Goal: Navigation & Orientation: Find specific page/section

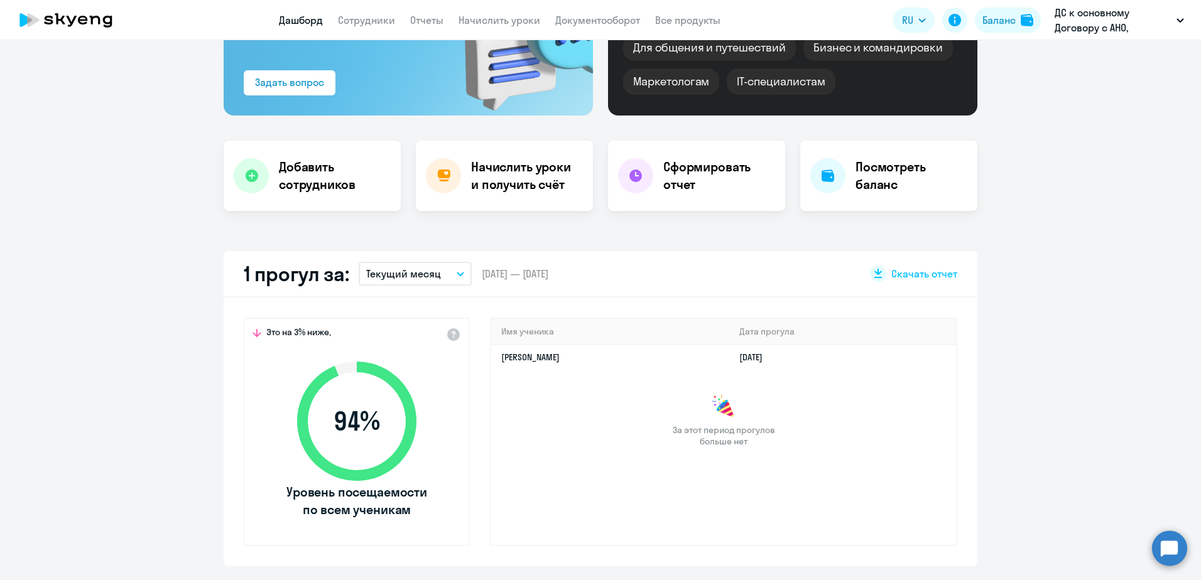
scroll to position [126, 0]
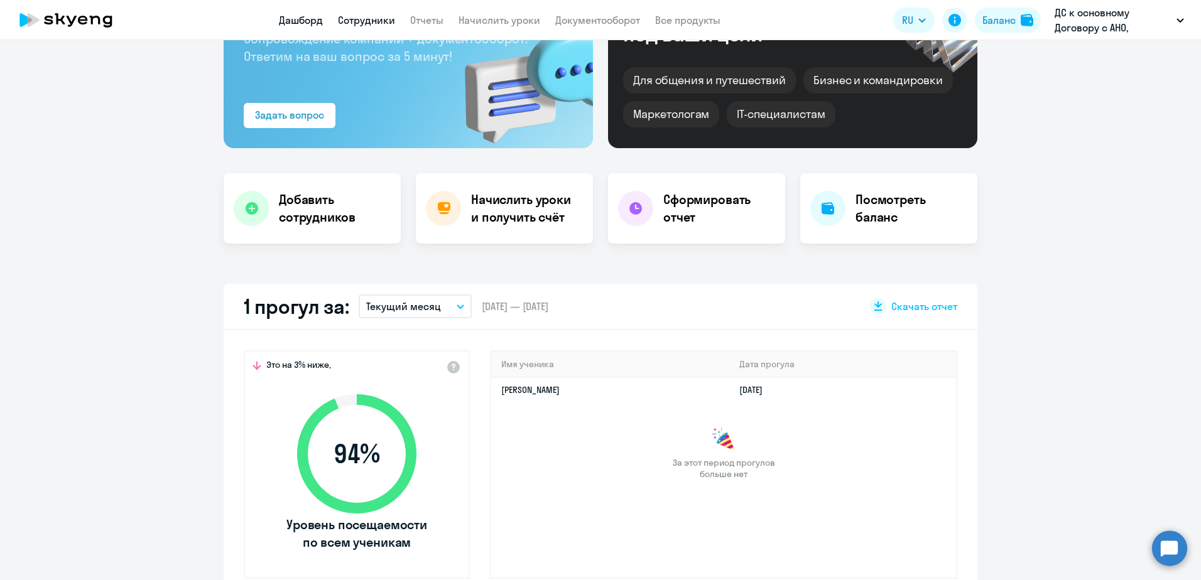
click at [360, 21] on link "Сотрудники" at bounding box center [366, 20] width 57 height 13
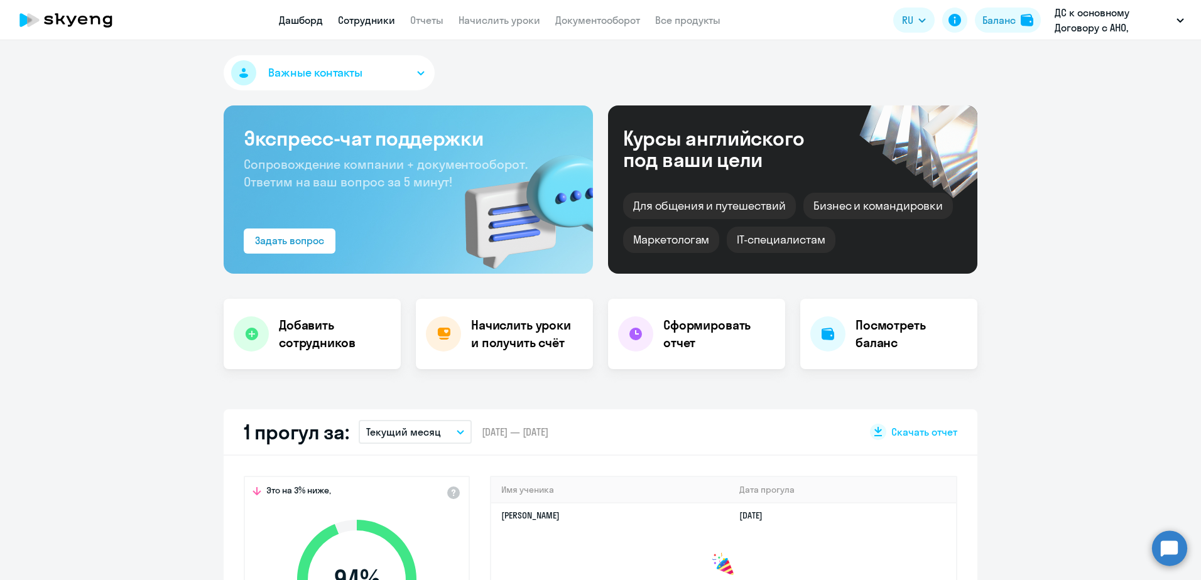
select select "30"
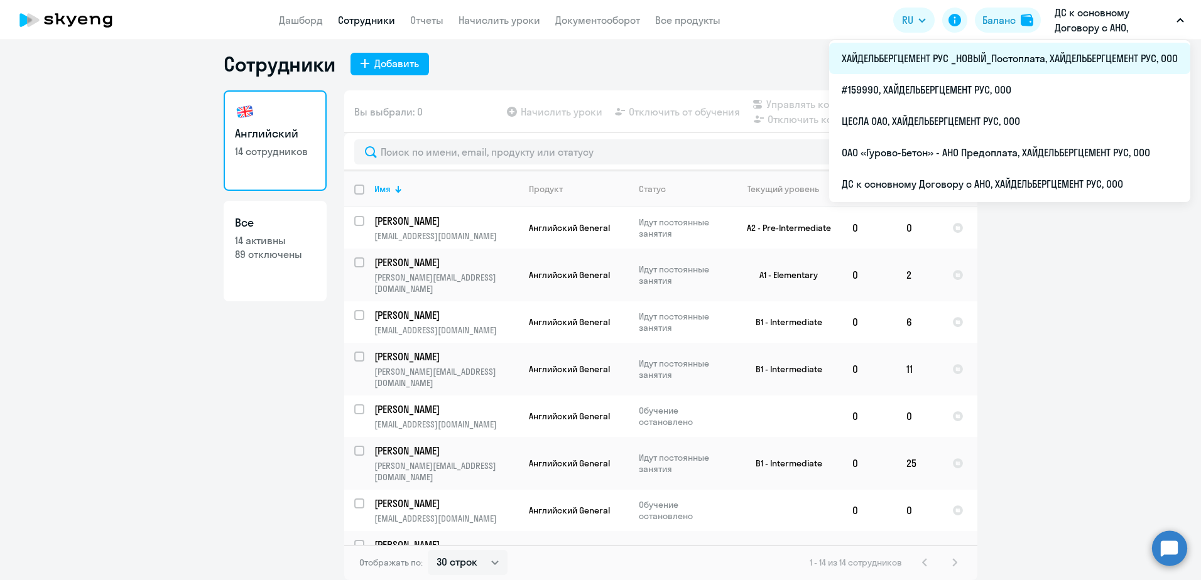
click at [1032, 54] on li "ХАЙДЕЛЬБЕРГЦЕМЕНТ РУС _НОВЫЙ_Постоплата, ХАЙДЕЛЬБЕРГЦЕМЕНТ РУС, ООО" at bounding box center [1009, 58] width 361 height 31
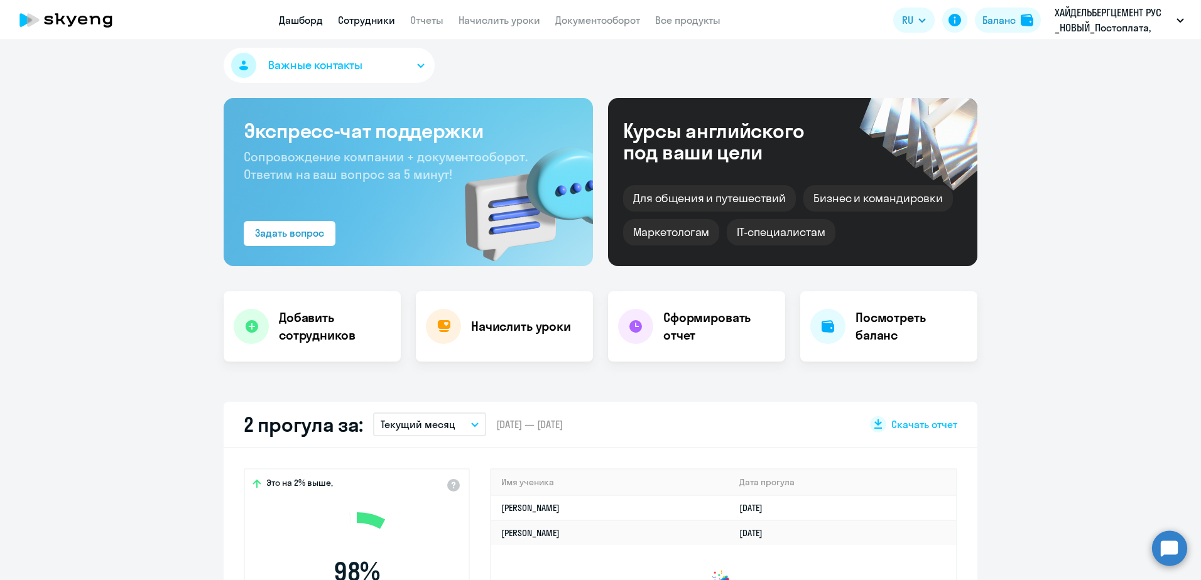
click at [369, 22] on link "Сотрудники" at bounding box center [366, 20] width 57 height 13
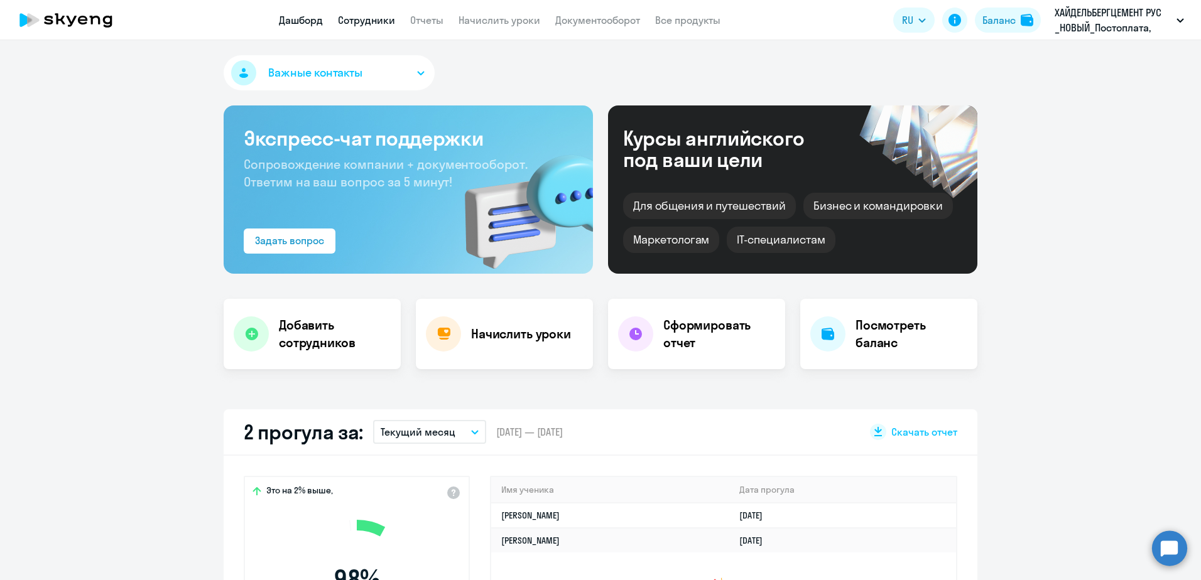
select select "30"
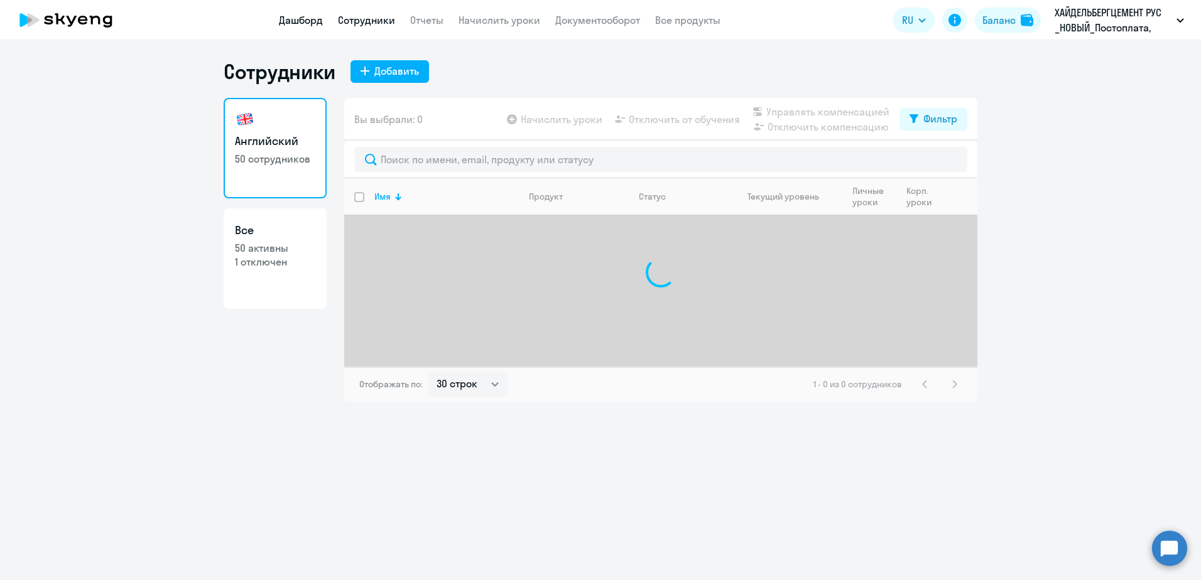
click at [321, 20] on link "Дашборд" at bounding box center [301, 20] width 44 height 13
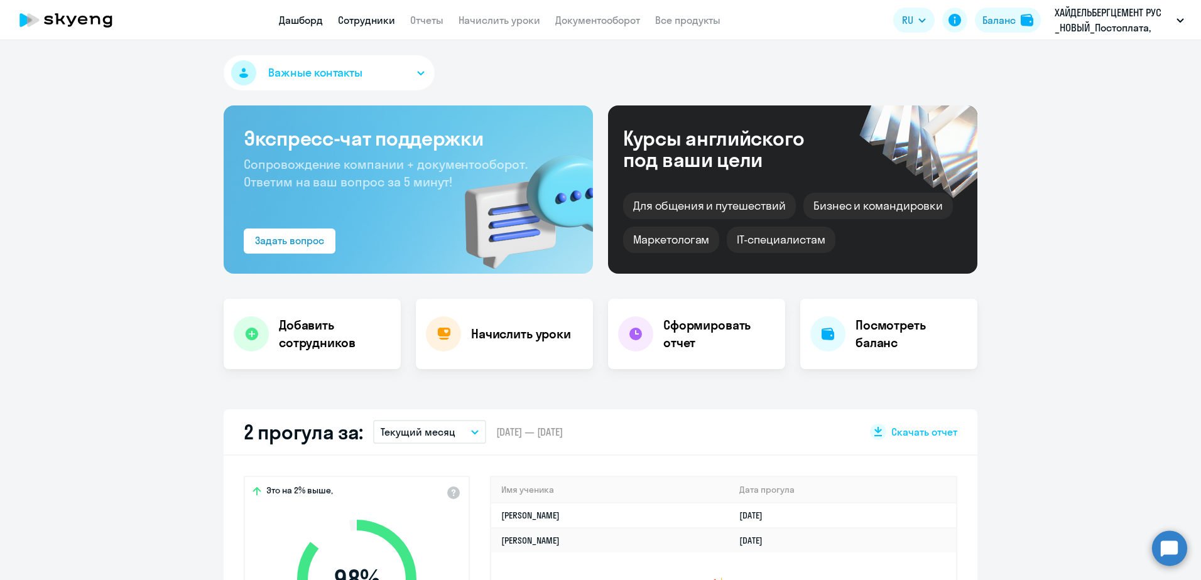
select select "30"
click at [356, 18] on link "Сотрудники" at bounding box center [366, 20] width 57 height 13
select select "30"
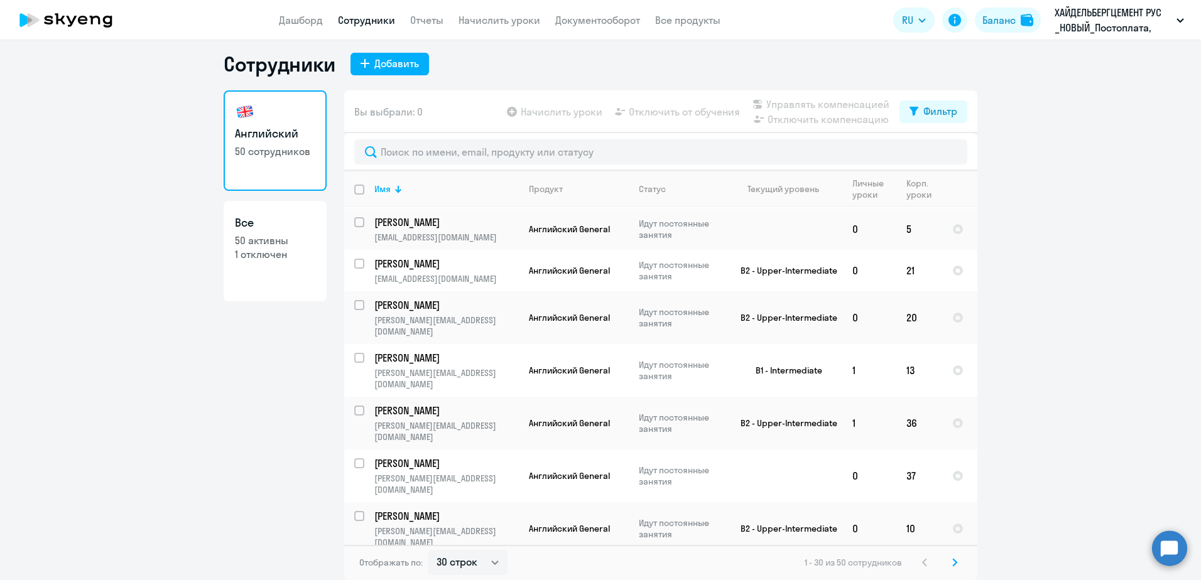
scroll to position [63, 0]
